Goal: Register for event/course

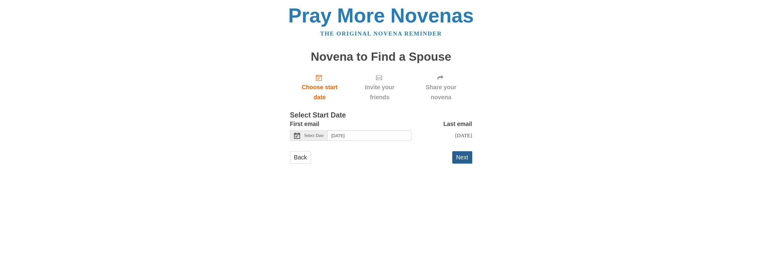
click at [458, 160] on button "Next" at bounding box center [462, 157] width 20 height 12
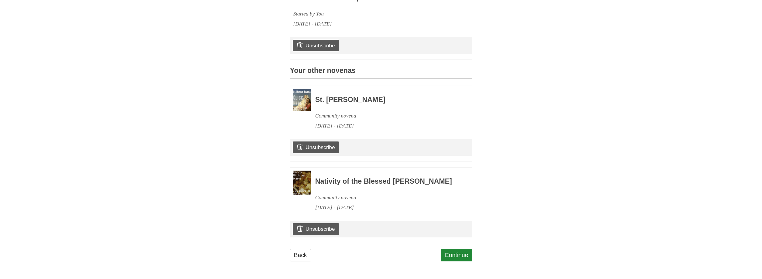
scroll to position [223, 0]
click at [332, 141] on link "Unsubscribe" at bounding box center [316, 147] width 46 height 12
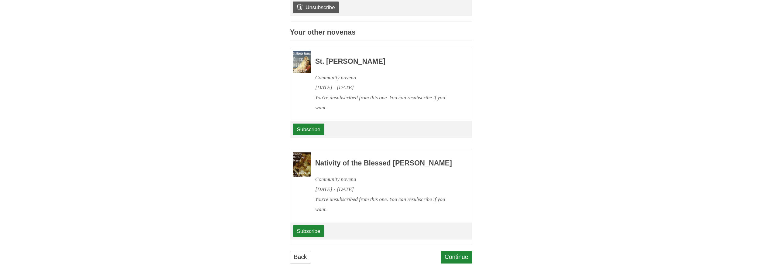
scroll to position [291, 0]
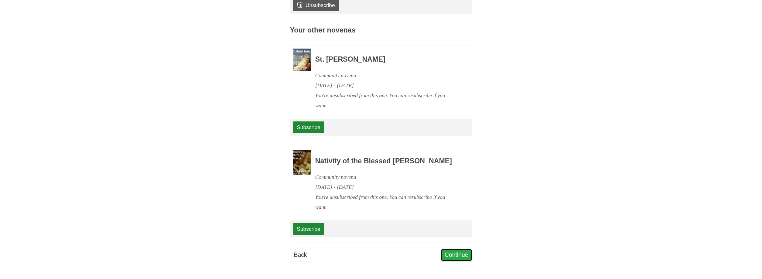
click at [446, 256] on link "Continue" at bounding box center [457, 255] width 32 height 12
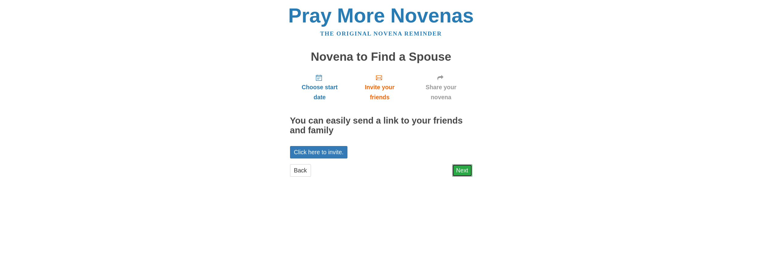
click at [464, 170] on link "Next" at bounding box center [462, 170] width 20 height 12
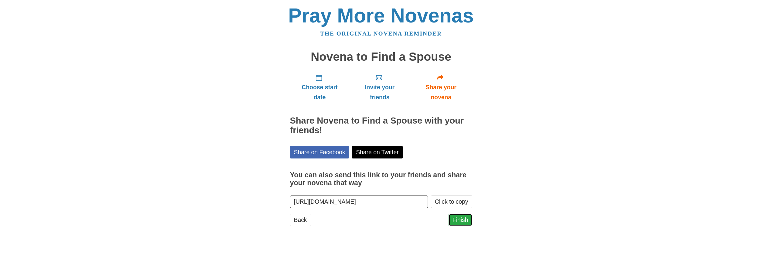
click at [465, 221] on link "Finish" at bounding box center [460, 220] width 24 height 12
